Goal: Find specific page/section: Find specific page/section

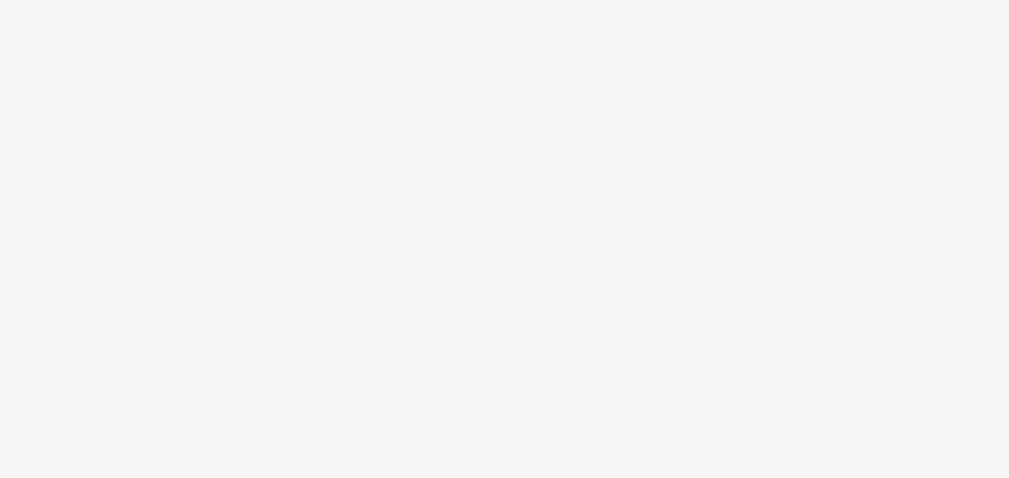
click at [482, 234] on body at bounding box center [504, 239] width 1009 height 478
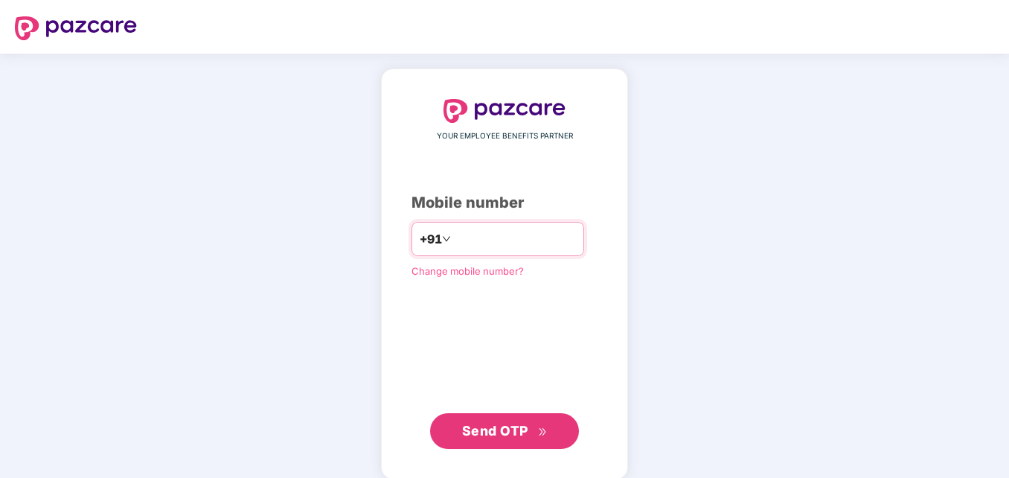
click at [501, 237] on input "number" at bounding box center [515, 239] width 122 height 24
type input "**********"
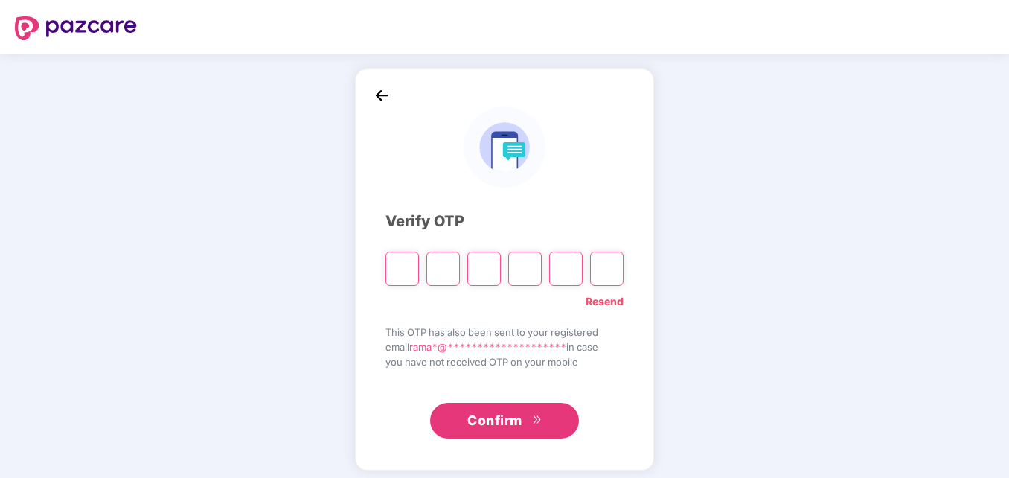
click at [402, 264] on input "Please enter verification code. Digit 1" at bounding box center [401, 268] width 33 height 34
paste input "*"
type input "*"
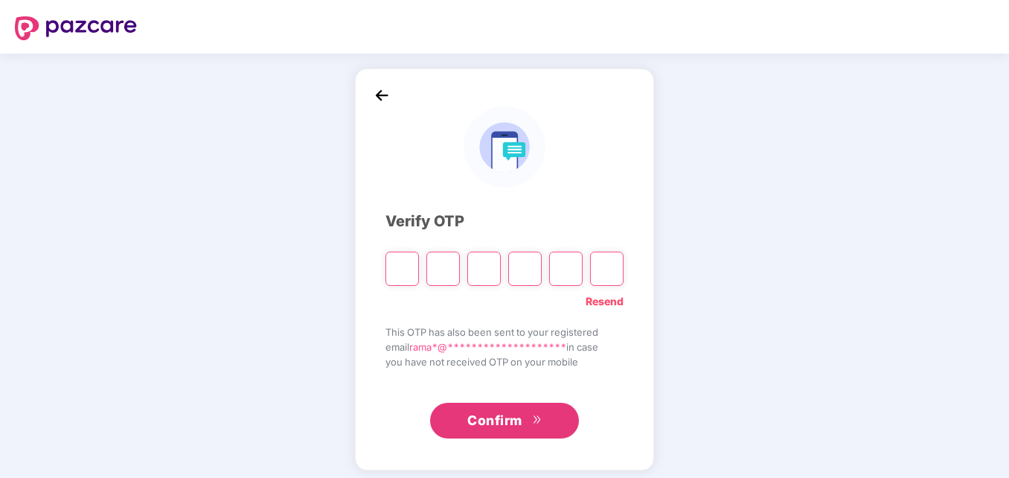
type input "*"
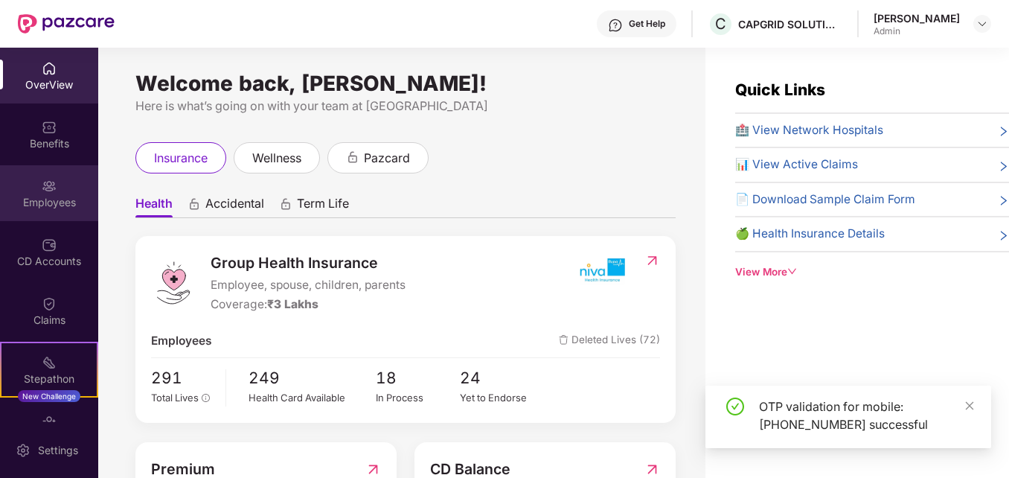
click at [65, 209] on div "Employees" at bounding box center [49, 202] width 98 height 15
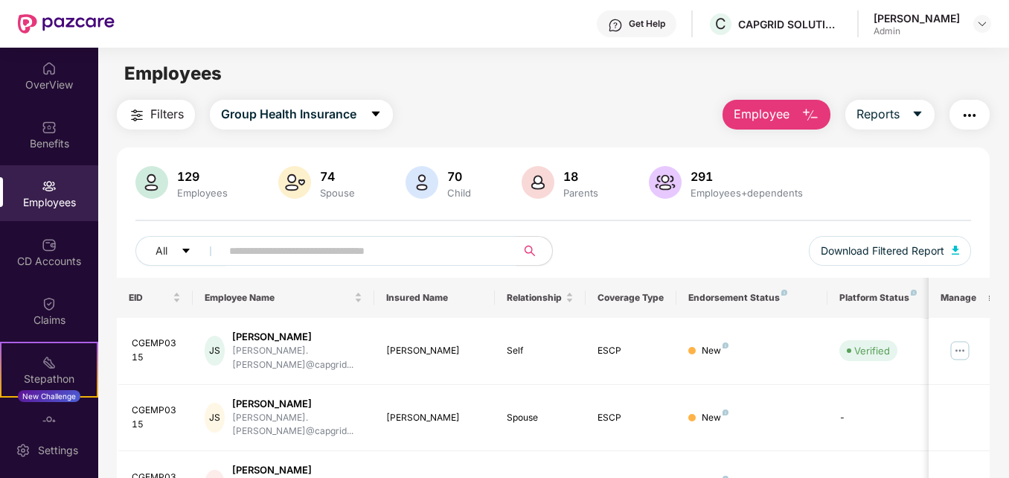
click at [324, 258] on input "text" at bounding box center [362, 251] width 266 height 22
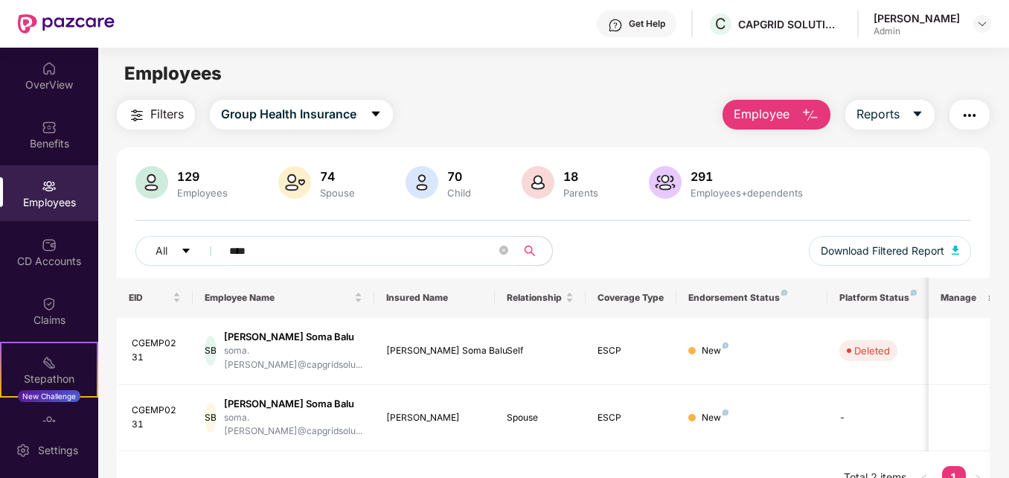
type input "****"
click at [554, 109] on div "Filters Group Health Insurance Employee Reports" at bounding box center [553, 115] width 872 height 30
